Goal: Task Accomplishment & Management: Use online tool/utility

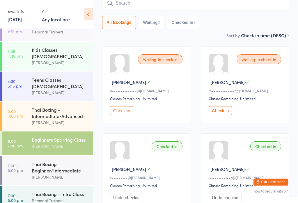
scroll to position [41, 0]
click at [43, 164] on div "Thai Boxing - Beginner/Intermediate" at bounding box center [60, 167] width 56 height 13
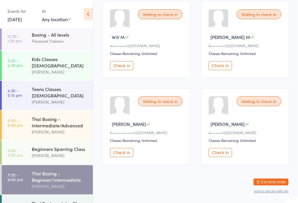
scroll to position [188, 0]
click at [45, 200] on div "Thai Boxing - Intro Class" at bounding box center [60, 203] width 56 height 6
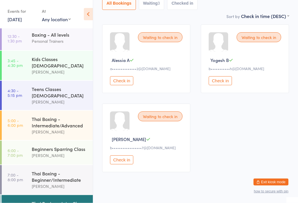
scroll to position [72, 0]
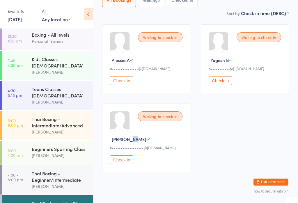
click at [152, 147] on div "Waiting to check in [PERSON_NAME] C b•••••••••••••••••7@[DOMAIN_NAME] Check in" at bounding box center [146, 138] width 88 height 69
click at [121, 84] on button "Check in" at bounding box center [121, 80] width 23 height 9
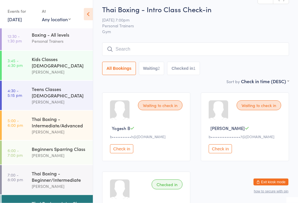
scroll to position [0, 0]
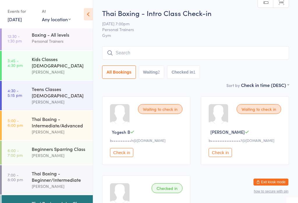
click at [62, 171] on div "Thai Boxing - Beginner/Intermediate" at bounding box center [60, 176] width 56 height 13
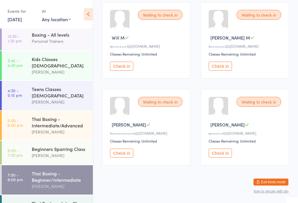
scroll to position [188, 0]
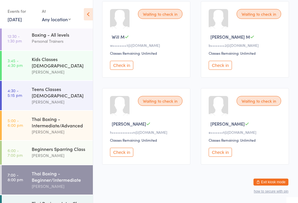
click at [224, 157] on button "Check in" at bounding box center [220, 152] width 23 height 9
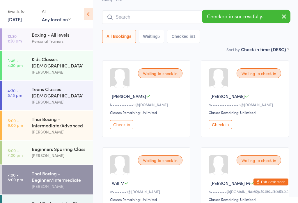
scroll to position [42, 0]
click at [121, 129] on button "Check in" at bounding box center [121, 124] width 23 height 9
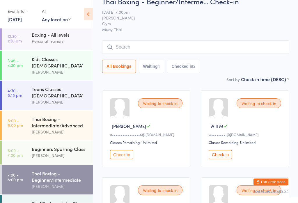
scroll to position [0, 0]
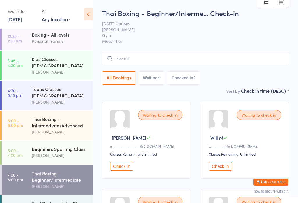
click at [155, 56] on input "search" at bounding box center [195, 58] width 187 height 13
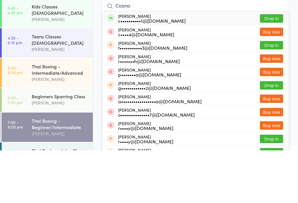
type input "Cosmo"
click at [279, 67] on button "Drop in" at bounding box center [271, 71] width 23 height 8
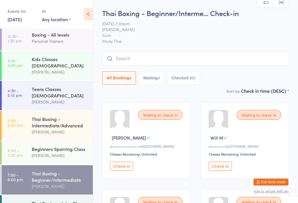
click at [222, 171] on button "Check in" at bounding box center [220, 166] width 23 height 9
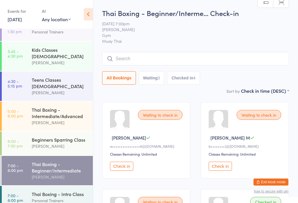
scroll to position [41, 0]
click at [58, 198] on div "Personal Trainers" at bounding box center [60, 201] width 56 height 7
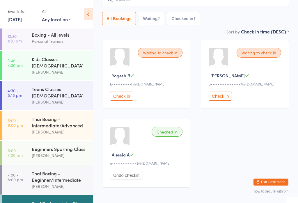
scroll to position [77, 0]
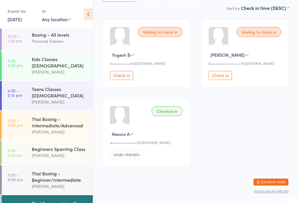
click at [73, 183] on div "[PERSON_NAME]" at bounding box center [60, 186] width 56 height 7
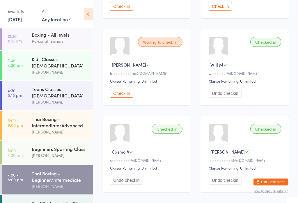
scroll to position [170, 0]
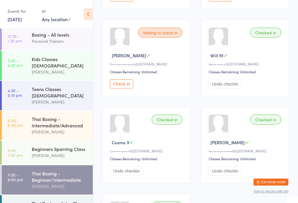
click at [128, 89] on button "Check in" at bounding box center [121, 84] width 23 height 9
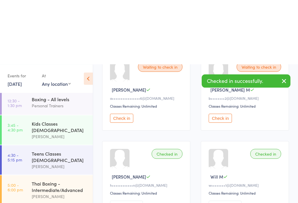
scroll to position [0, 0]
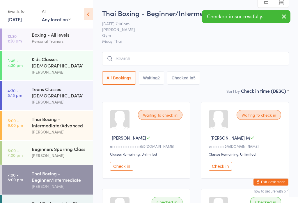
click at [192, 59] on input "search" at bounding box center [195, 58] width 187 height 13
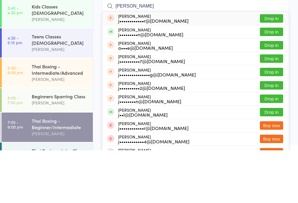
type input "[PERSON_NAME]"
click at [278, 80] on button "Drop in" at bounding box center [271, 84] width 23 height 8
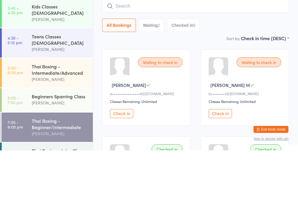
scroll to position [53, 0]
